Goal: Task Accomplishment & Management: Manage account settings

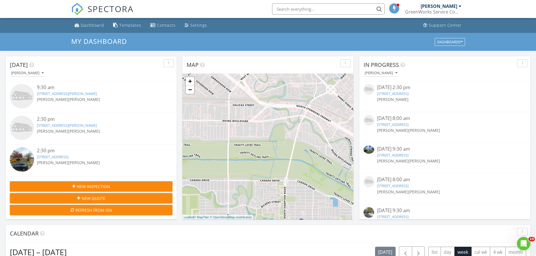
click at [288, 10] on input "text" at bounding box center [328, 8] width 113 height 11
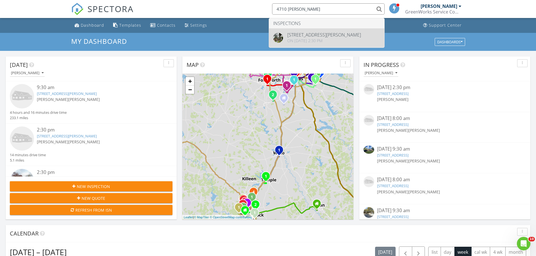
type input "4710 thornton"
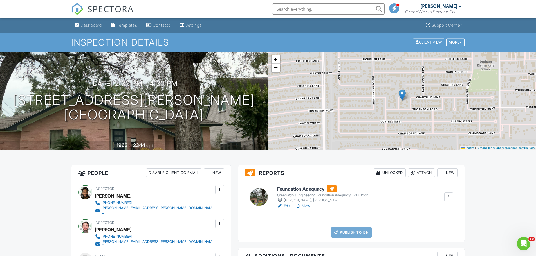
click at [308, 191] on h6 "Foundation Adequacy" at bounding box center [322, 189] width 91 height 7
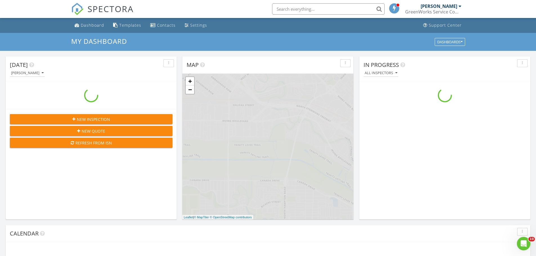
scroll to position [521, 545]
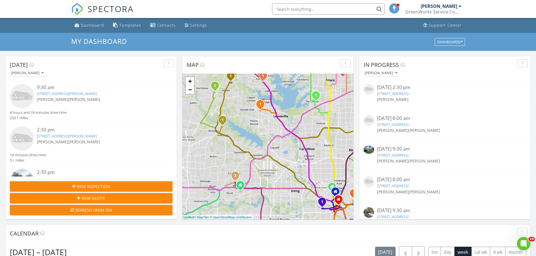
click at [325, 11] on input "text" at bounding box center [328, 8] width 113 height 11
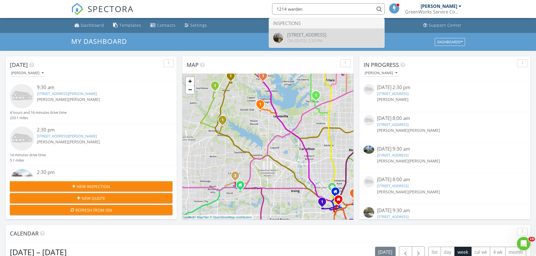
type input "1214 warden"
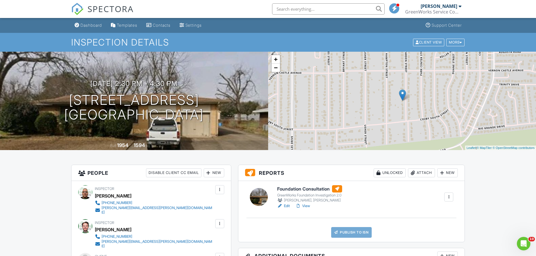
click at [420, 175] on div "Attach" at bounding box center [421, 173] width 27 height 9
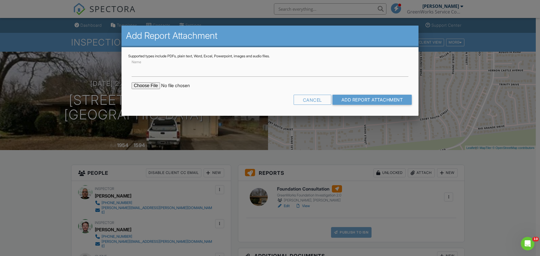
click at [138, 89] on input "file" at bounding box center [180, 85] width 96 height 7
type input "C:\fakepath\1214 Warden St - Benbrook - TX - ELEV.pdf"
click at [213, 71] on input "Name" at bounding box center [270, 70] width 277 height 14
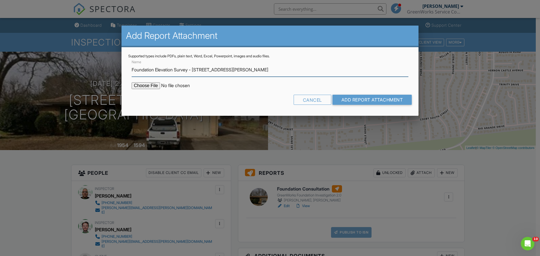
drag, startPoint x: 242, startPoint y: 72, endPoint x: 199, endPoint y: 73, distance: 43.4
click at [199, 73] on input "Foundation Elevation Survey - 104 Colette Ln" at bounding box center [270, 70] width 277 height 14
type input "Foundation Elevation Survey - [STREET_ADDRESS]"
click at [333, 95] on input "Add Report Attachment" at bounding box center [373, 100] width 80 height 10
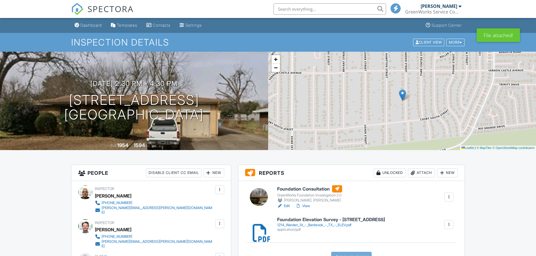
drag, startPoint x: 300, startPoint y: 187, endPoint x: 307, endPoint y: 191, distance: 7.4
click at [300, 187] on h6 "Foundation Consultation" at bounding box center [309, 189] width 65 height 7
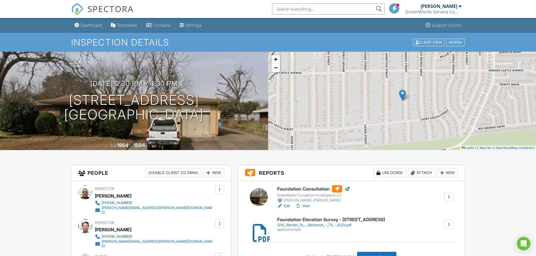
click at [318, 10] on input "text" at bounding box center [328, 8] width 113 height 11
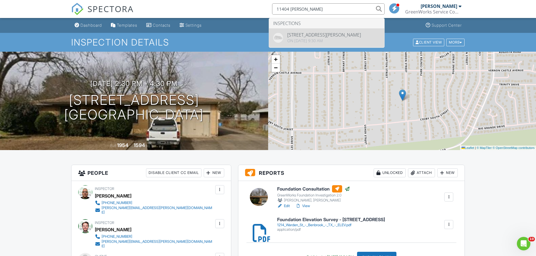
type input "11404 [PERSON_NAME]"
